Goal: Find specific page/section: Find specific page/section

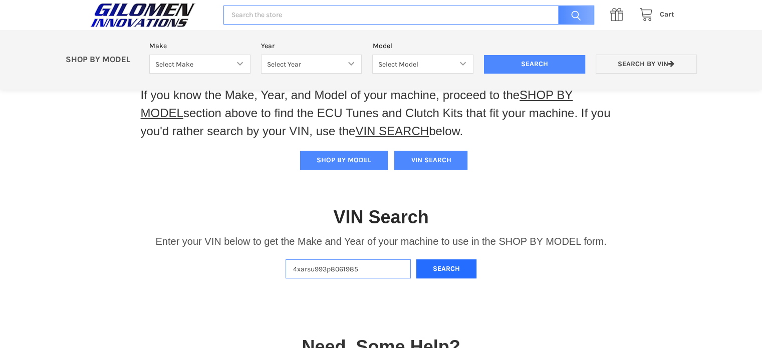
type input "4xarsu993p8061985"
click at [446, 264] on button "Search" at bounding box center [446, 269] width 60 height 20
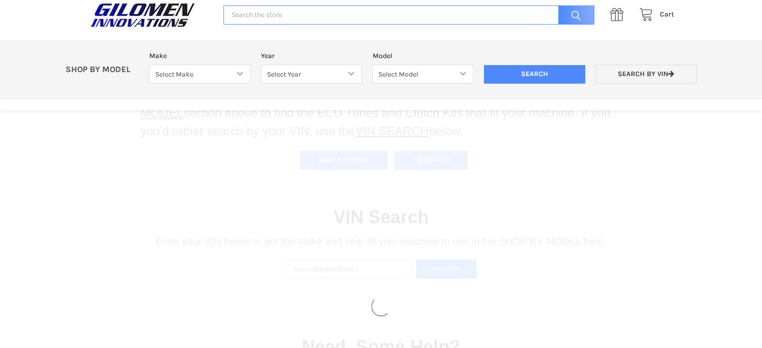
scroll to position [133, 0]
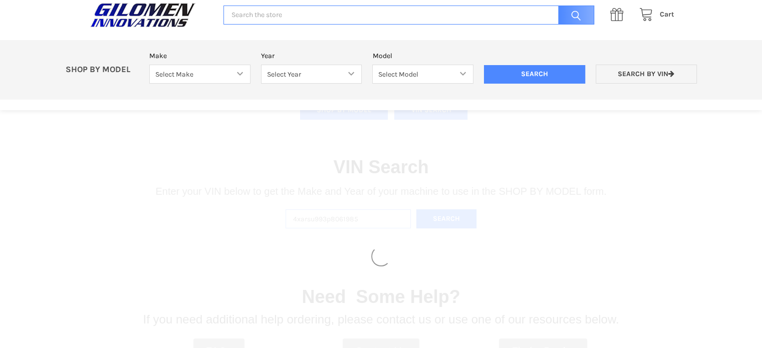
select select "330"
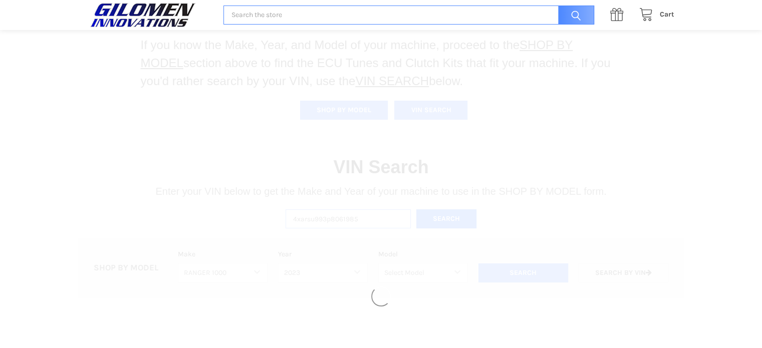
select select "494"
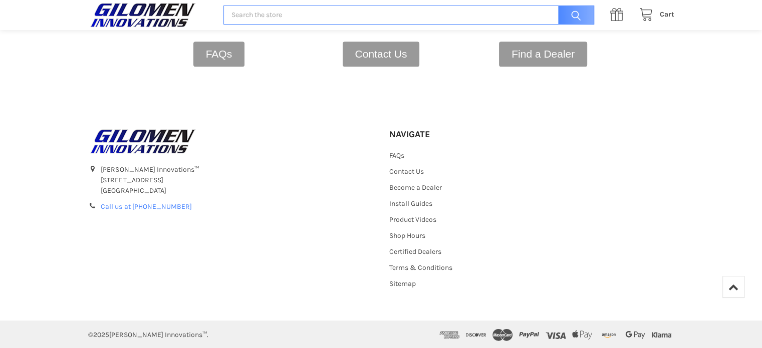
scroll to position [465, 0]
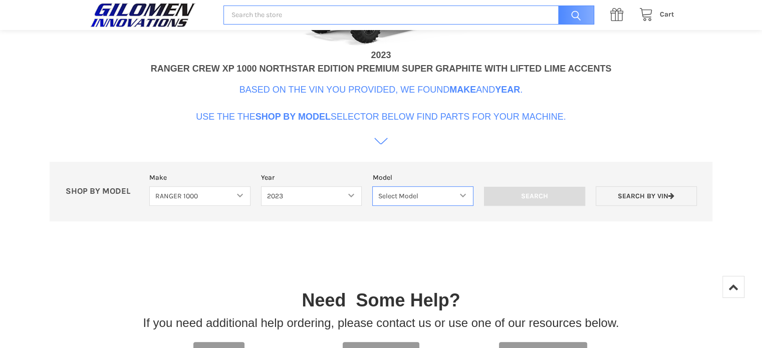
click at [425, 196] on select "Select Model Ranger 1000 Basic 61 HP SOHC Ranger 1000 Crew Basic 61 HP SOHC Ran…" at bounding box center [422, 196] width 101 height 20
select select "516"
click at [372, 186] on select "Select Model Ranger 1000 Basic 61 HP SOHC Ranger 1000 Crew Basic 61 HP SOHC Ran…" at bounding box center [422, 196] width 101 height 20
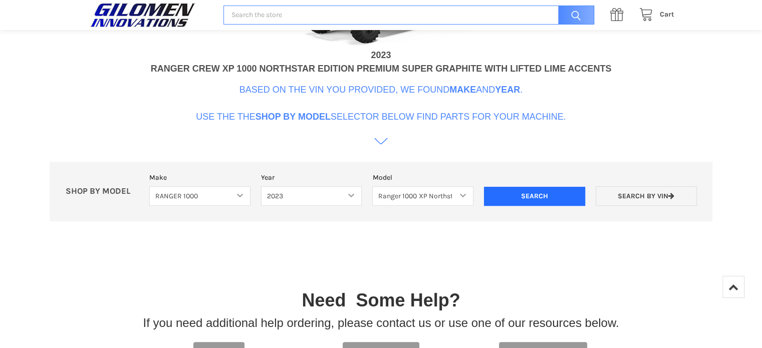
click at [541, 196] on input "Search" at bounding box center [534, 196] width 101 height 19
